Goal: Navigation & Orientation: Understand site structure

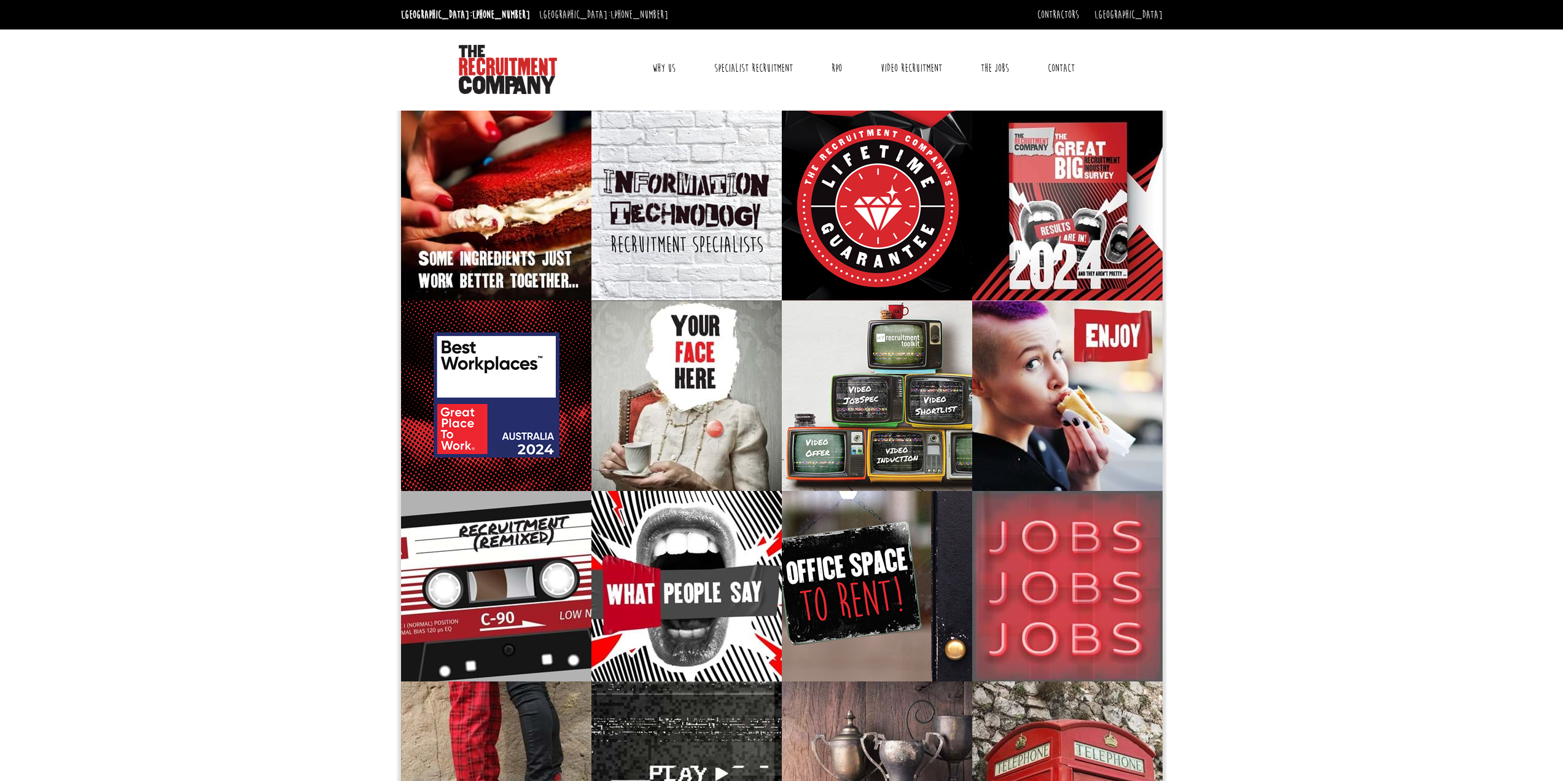
click at [669, 70] on link "Why Us" at bounding box center [664, 68] width 42 height 31
click at [759, 125] on link "Why contract through us?" at bounding box center [784, 129] width 91 height 14
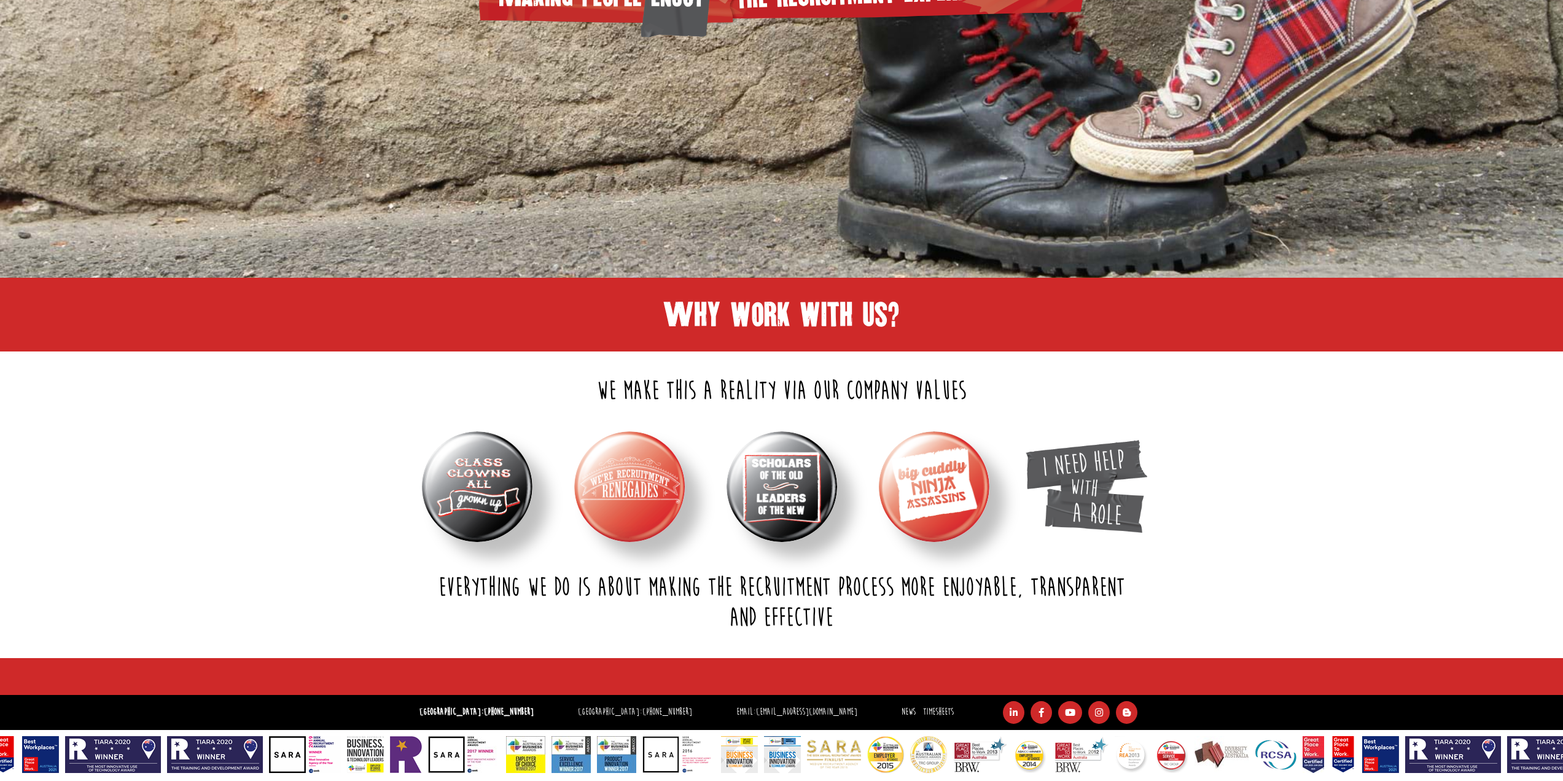
scroll to position [417, 0]
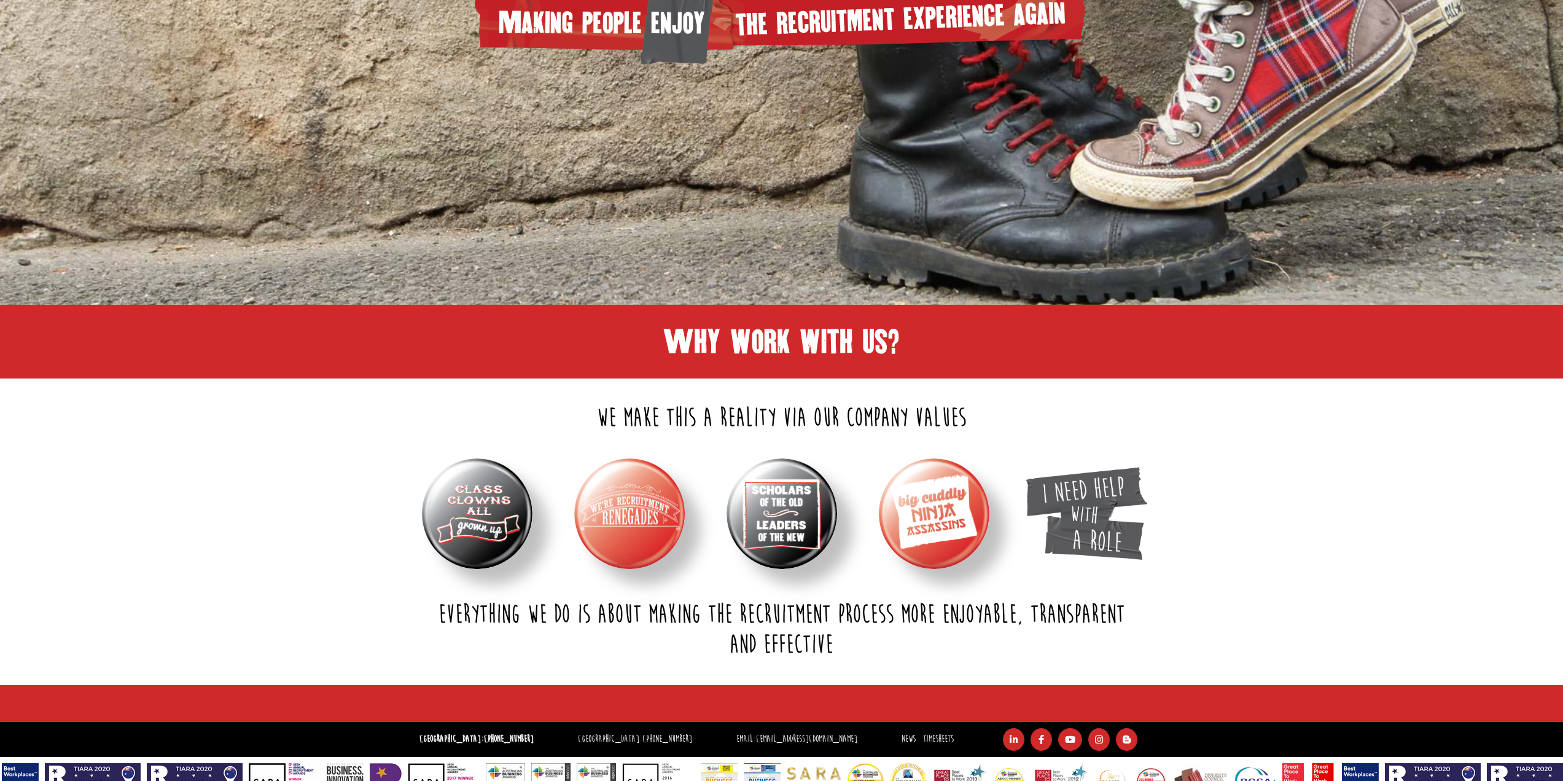
drag, startPoint x: 358, startPoint y: 601, endPoint x: 350, endPoint y: 394, distance: 206.5
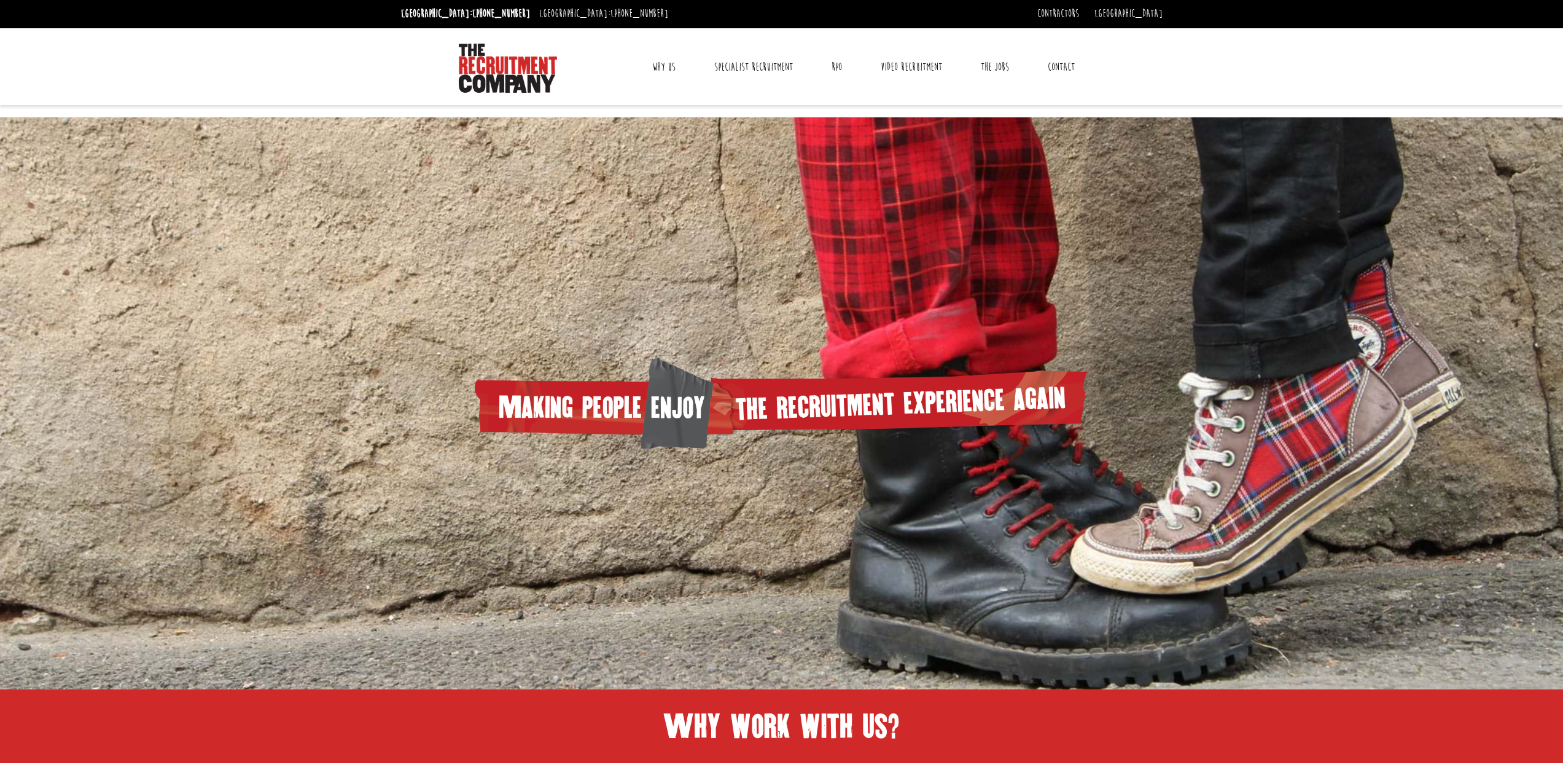
scroll to position [0, 0]
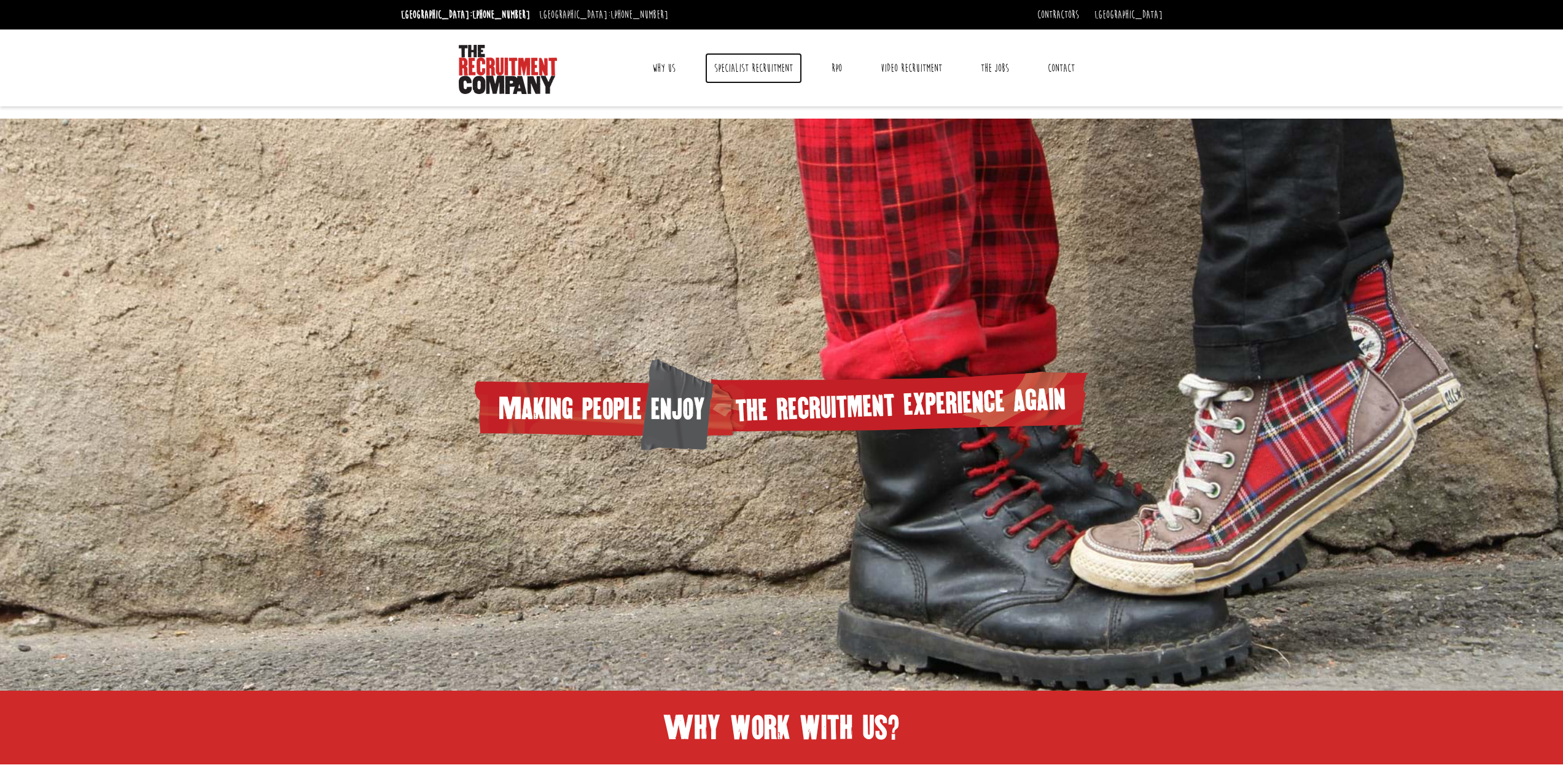
click at [769, 66] on link "Specialist Recruitment" at bounding box center [753, 68] width 97 height 31
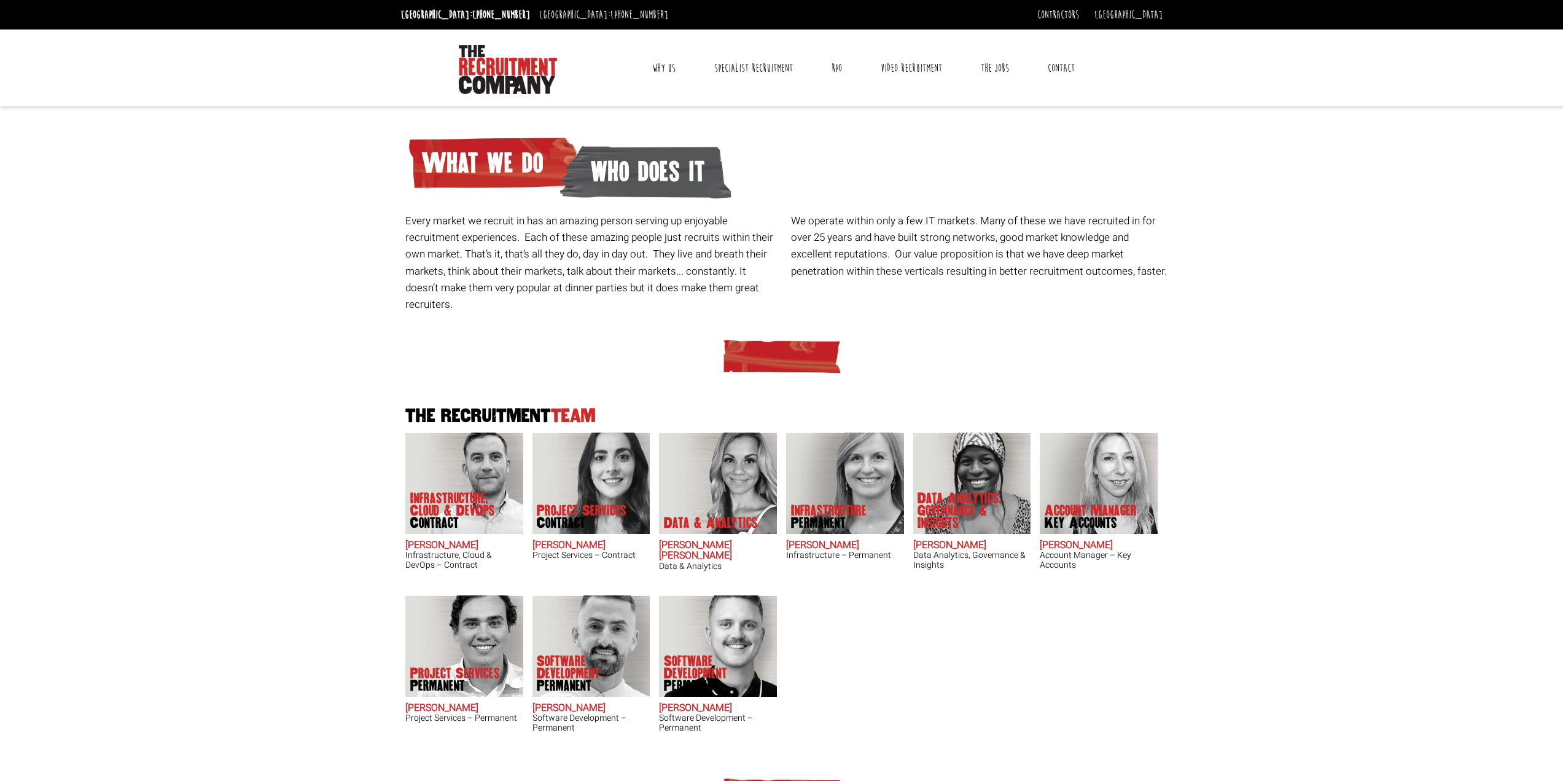
drag, startPoint x: 676, startPoint y: 619, endPoint x: 669, endPoint y: 544, distance: 75.8
